Goal: Task Accomplishment & Management: Use online tool/utility

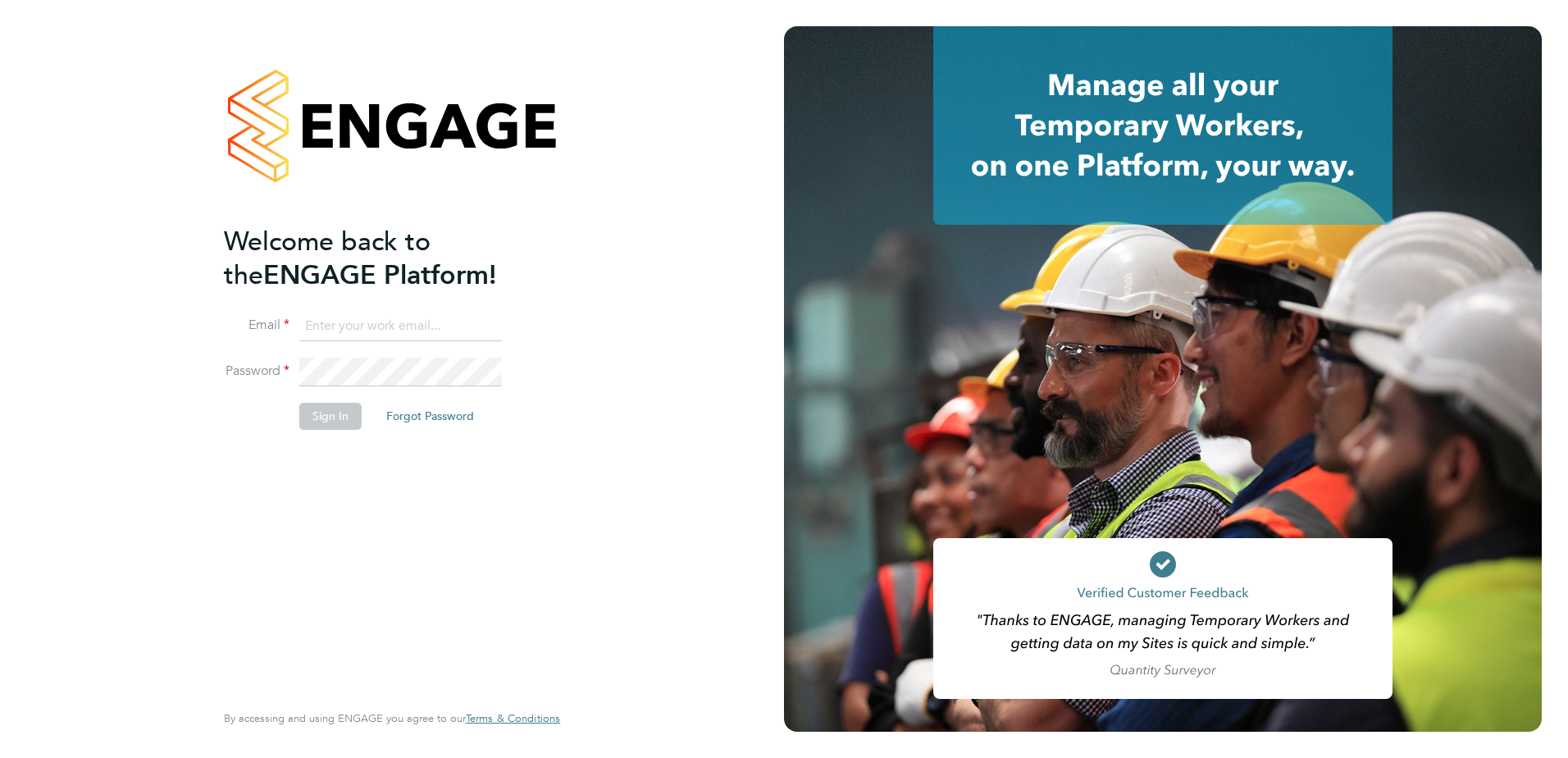
type input "[PERSON_NAME][EMAIL_ADDRESS][PERSON_NAME][DOMAIN_NAME]"
click at [337, 421] on button "Sign In" at bounding box center [330, 416] width 62 height 27
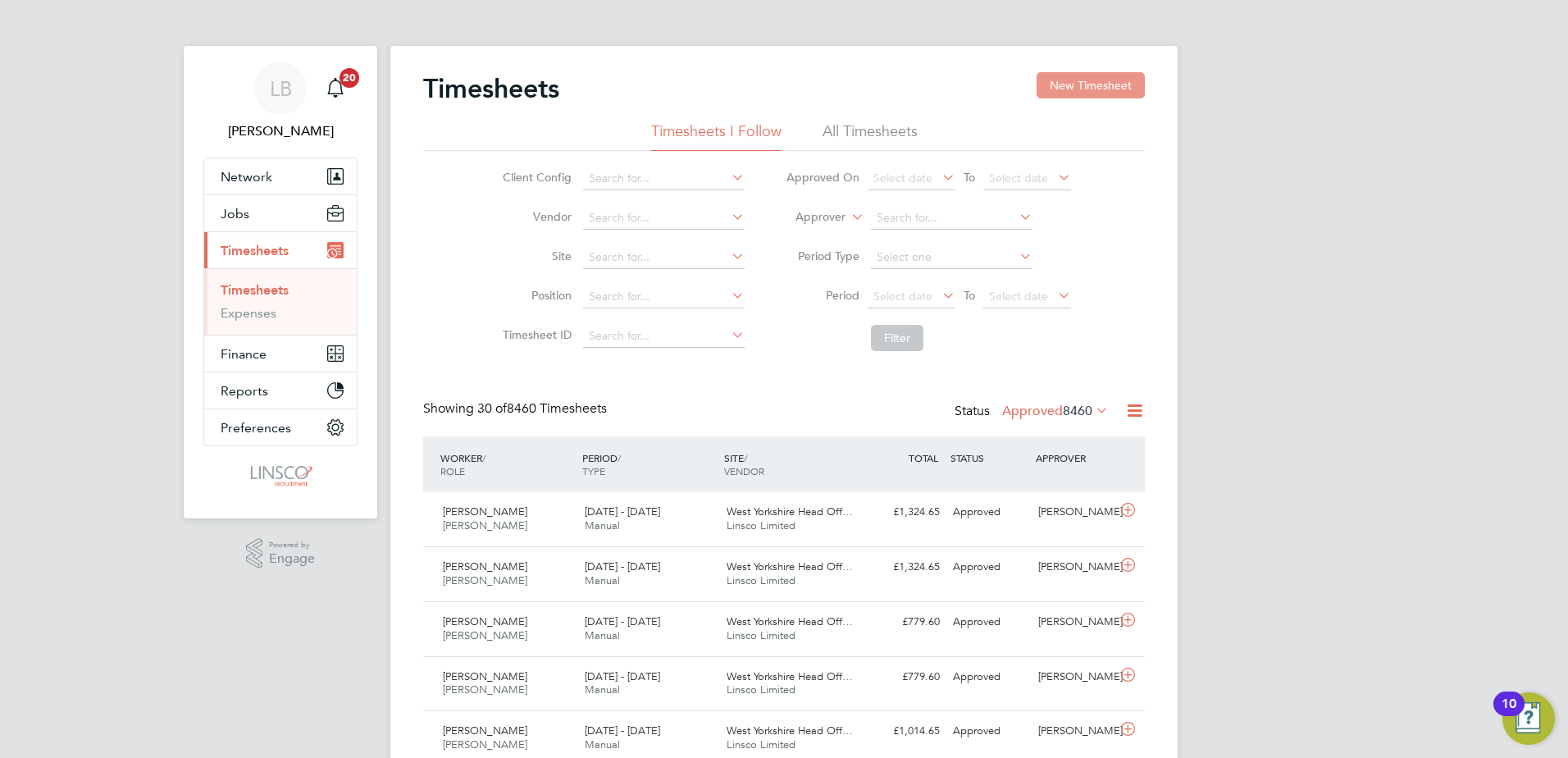
click at [1073, 97] on button "New Timesheet" at bounding box center [1091, 86] width 108 height 27
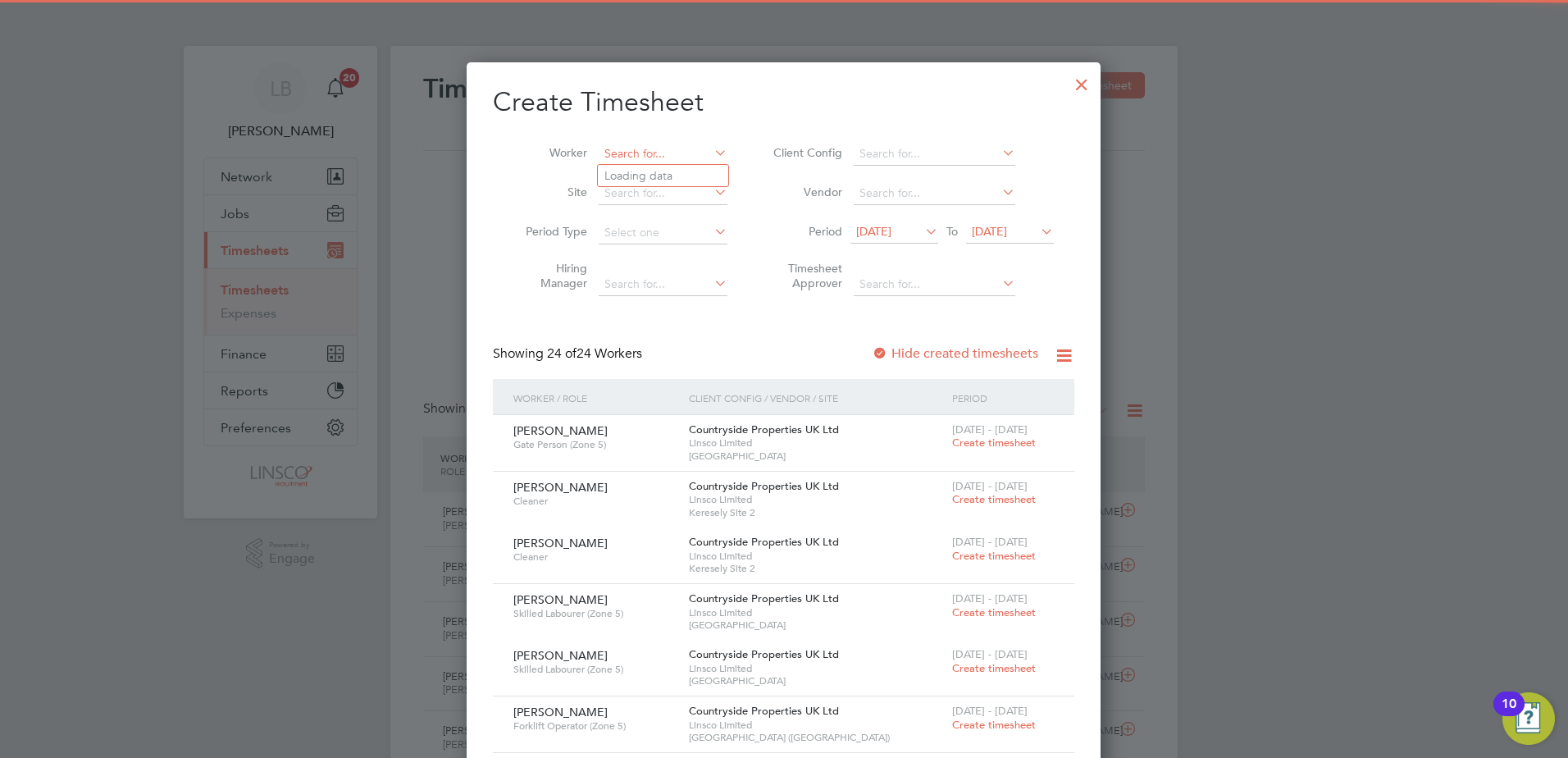
click at [630, 162] on input at bounding box center [663, 154] width 129 height 23
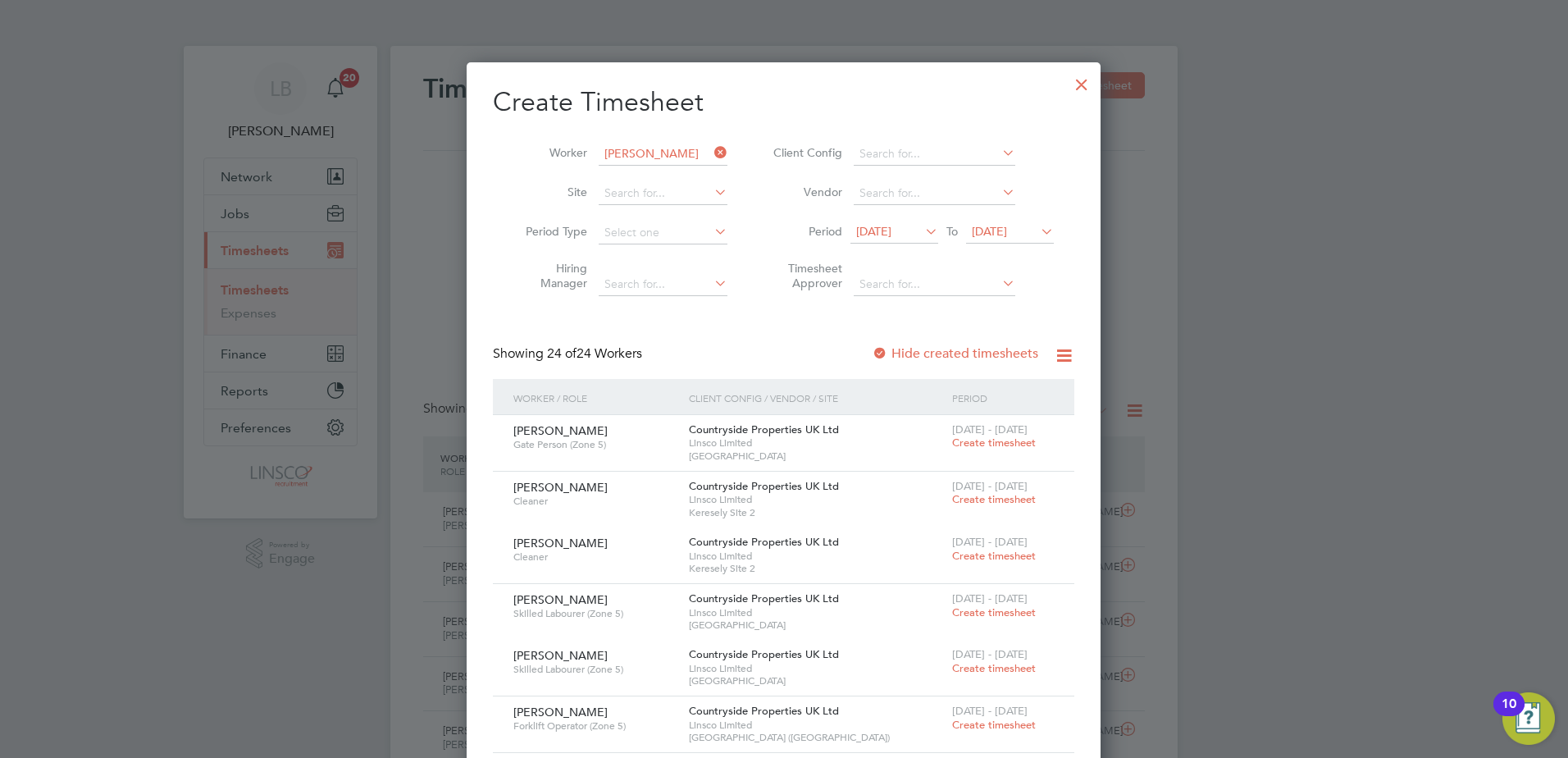
click at [648, 182] on b "Bankat" at bounding box center [656, 176] width 37 height 14
type input "[PERSON_NAME]"
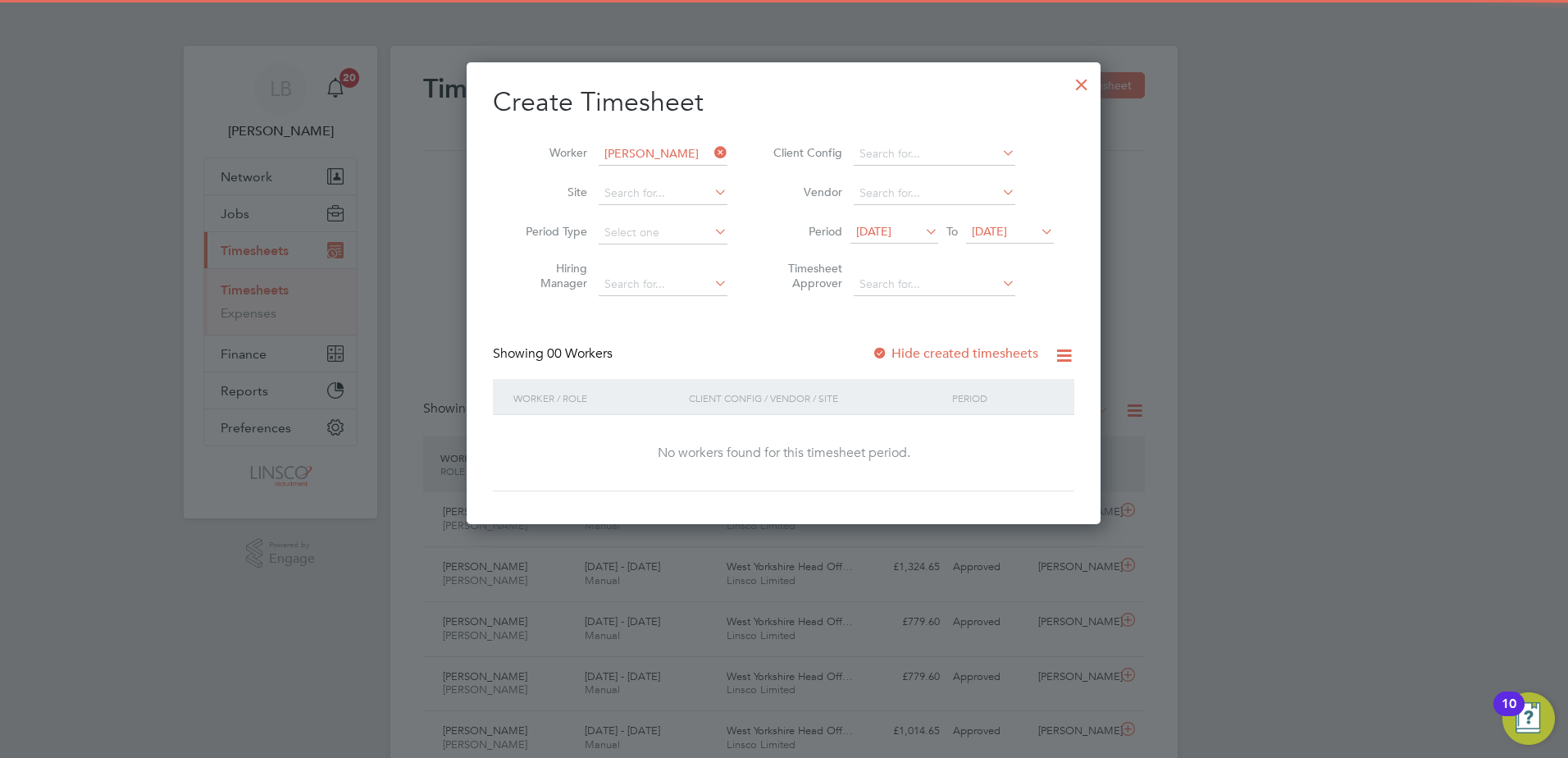
click at [882, 234] on span "[DATE]" at bounding box center [874, 232] width 35 height 15
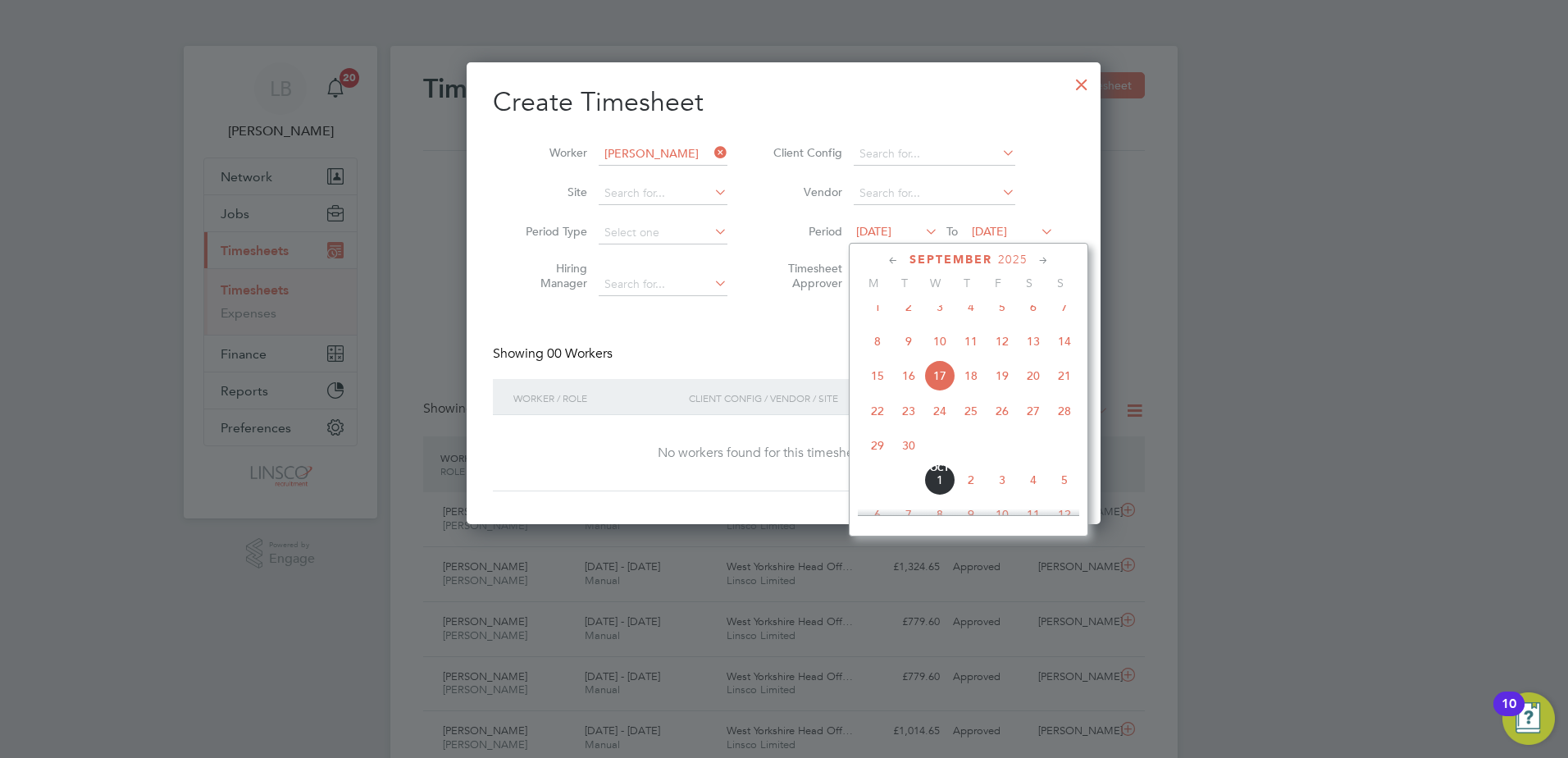
click at [874, 413] on span "22" at bounding box center [877, 411] width 31 height 31
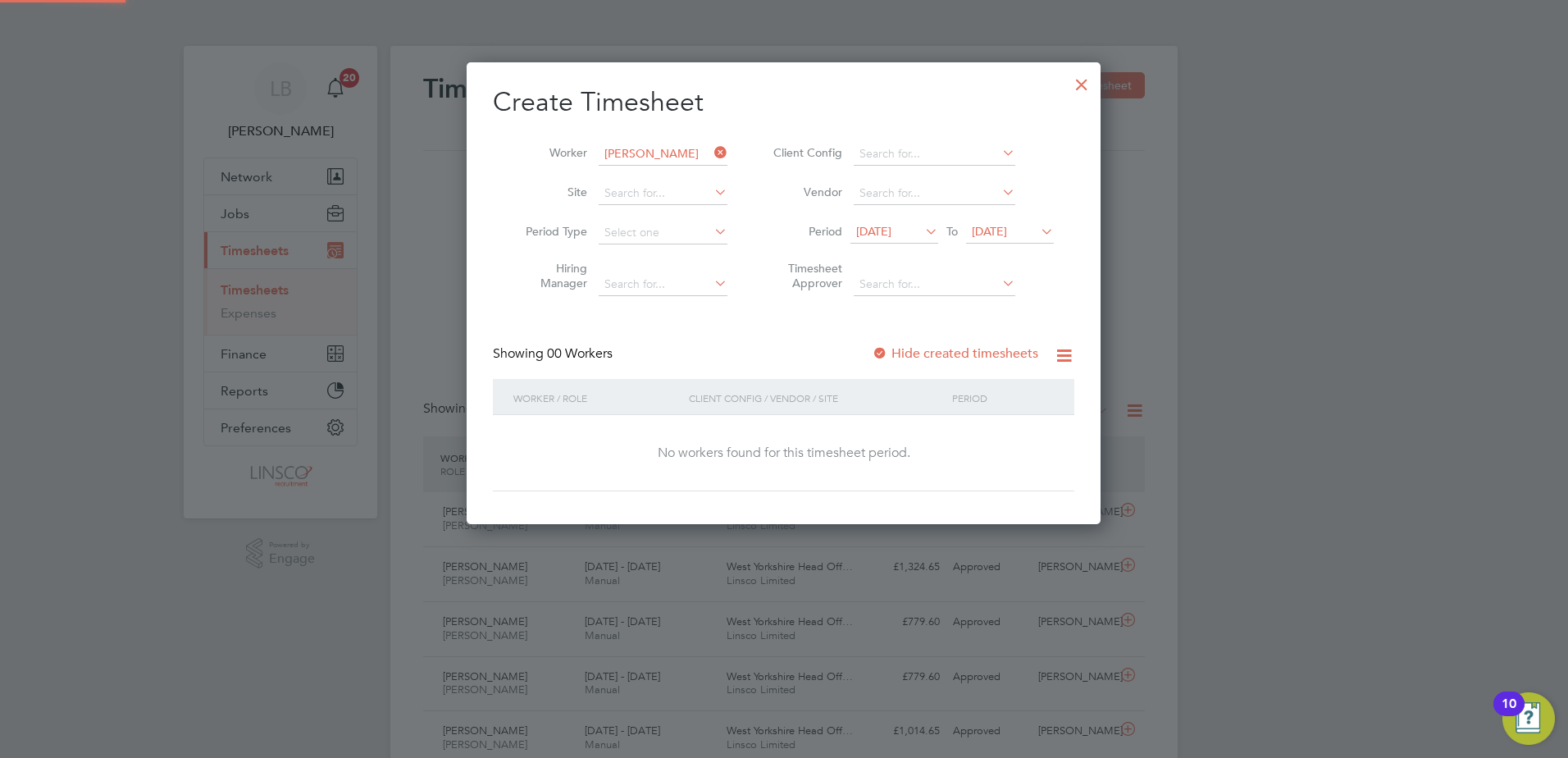
click at [992, 222] on span "[DATE]" at bounding box center [1009, 232] width 87 height 22
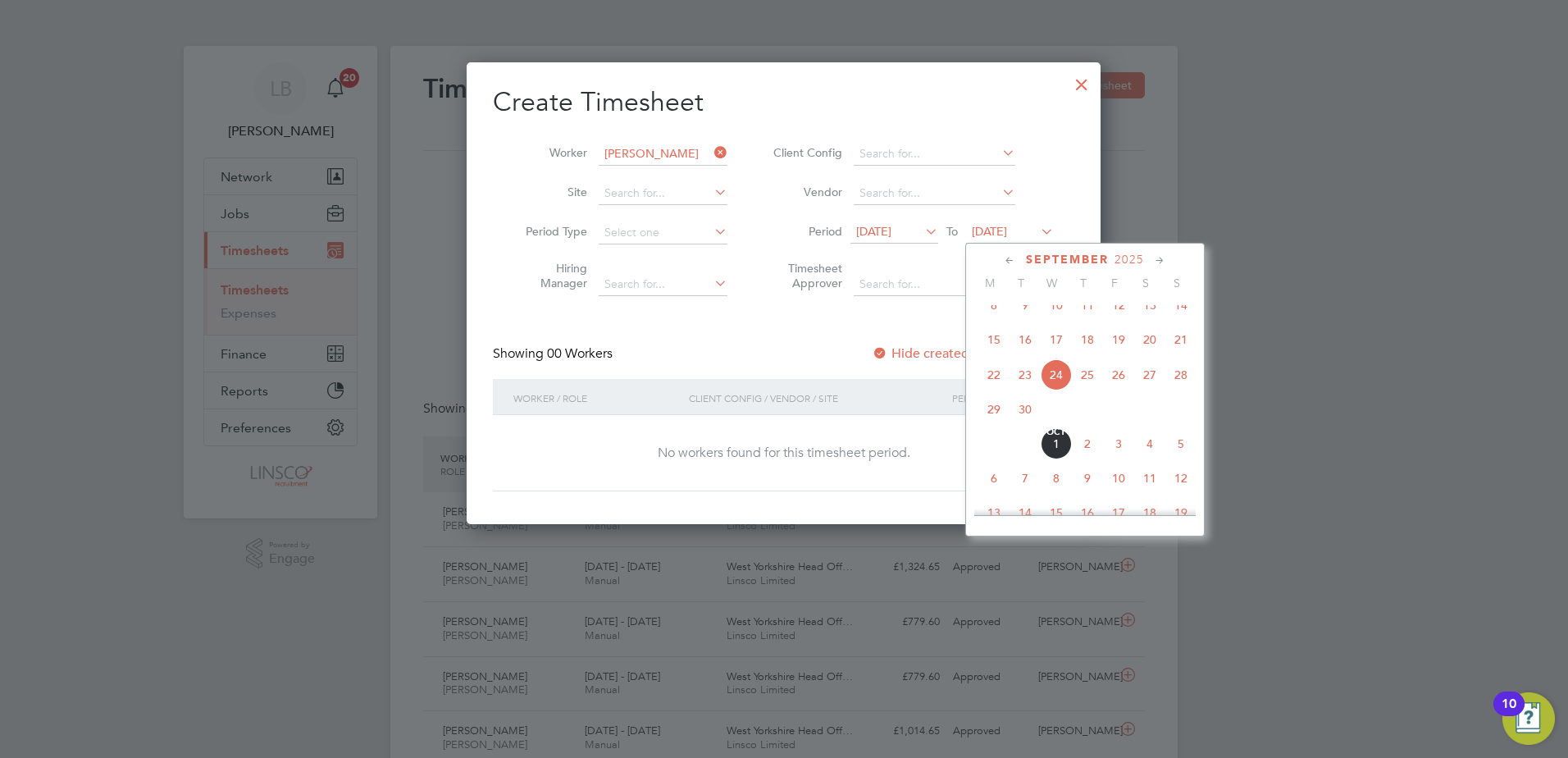
click at [1170, 391] on span "28" at bounding box center [1180, 374] width 31 height 31
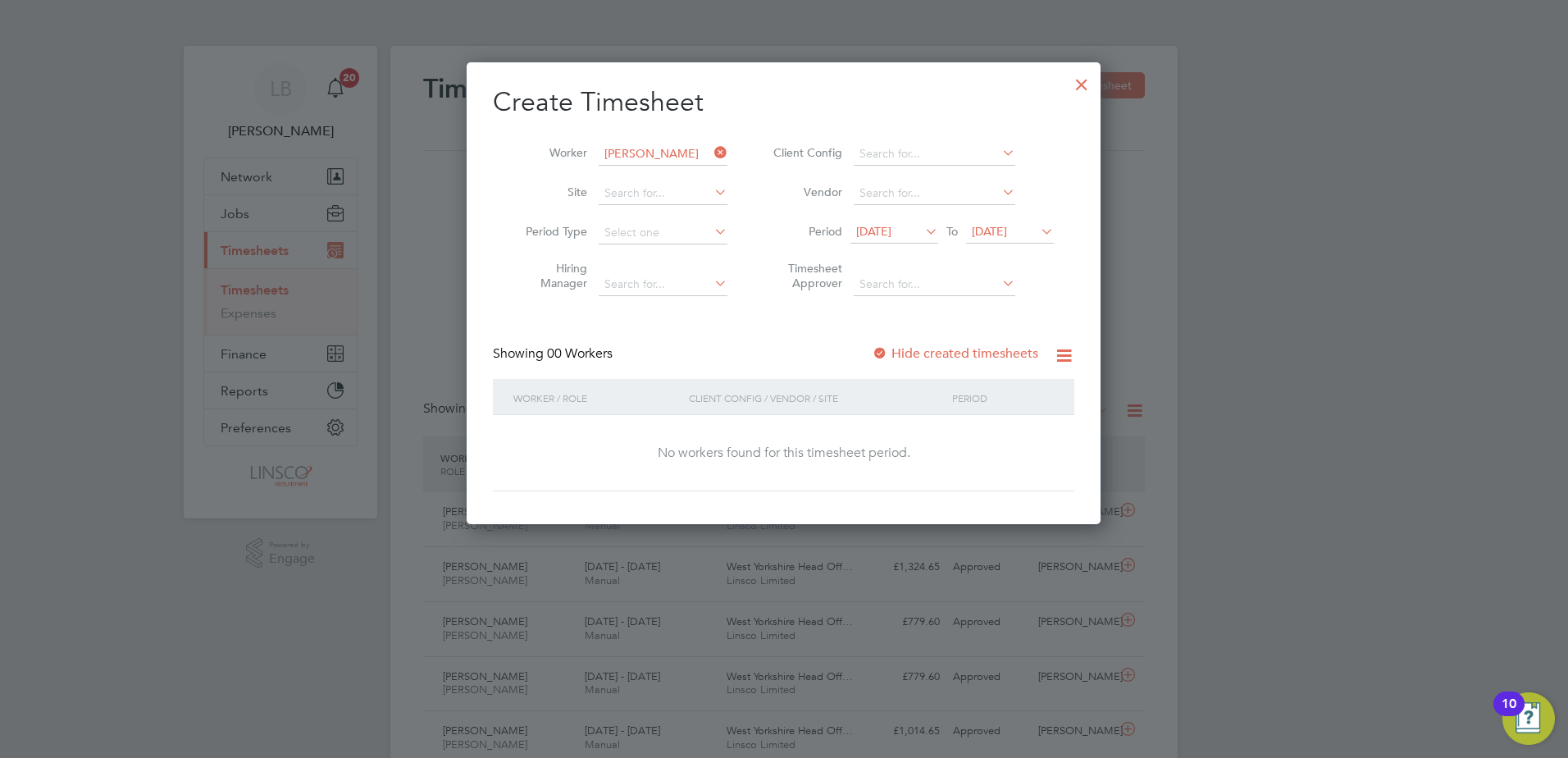
click at [957, 361] on div "Hide created timesheets" at bounding box center [957, 354] width 170 height 17
click at [949, 352] on label "Hide created timesheets" at bounding box center [955, 354] width 167 height 17
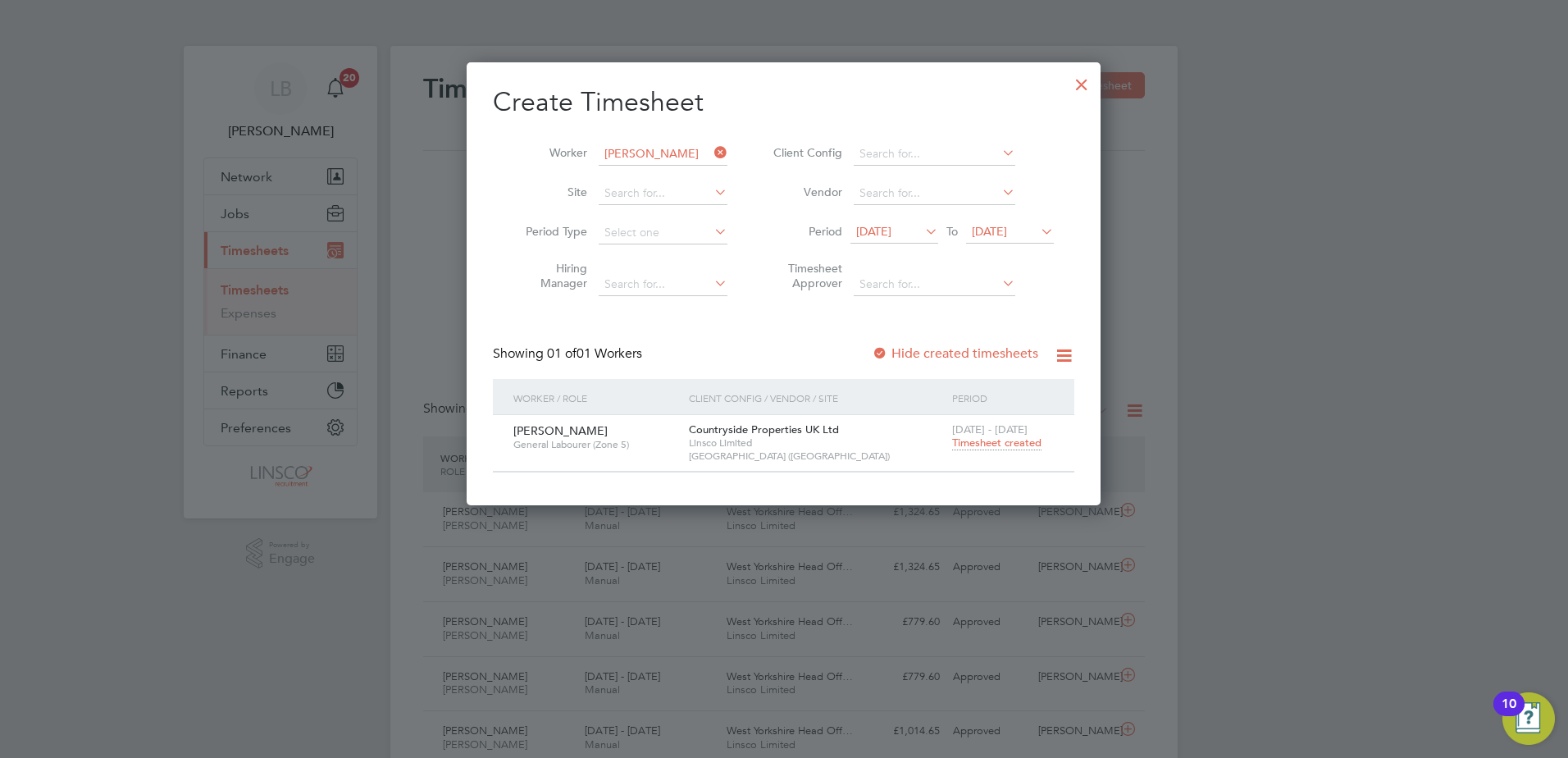
click at [994, 441] on span "Timesheet created" at bounding box center [996, 443] width 89 height 15
